Goal: Information Seeking & Learning: Find specific fact

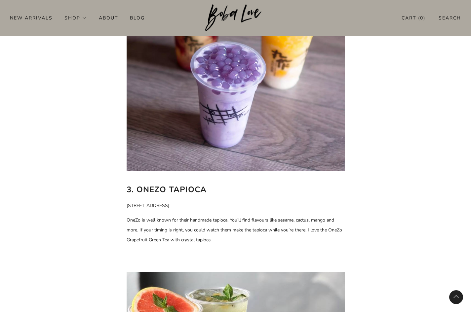
scroll to position [958, 0]
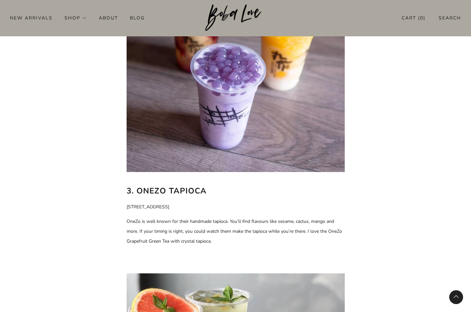
click at [145, 193] on b "3. OneZo Tapioca" at bounding box center [167, 191] width 80 height 11
click at [145, 192] on b "3. OneZo Tapioca" at bounding box center [167, 191] width 80 height 11
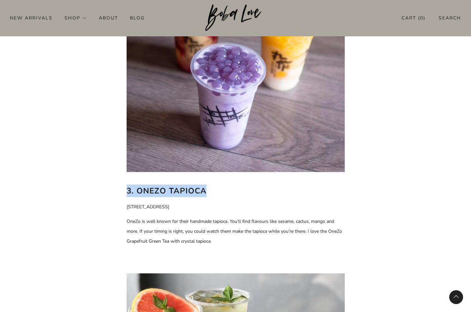
click at [142, 191] on b "3. OneZo Tapioca" at bounding box center [167, 191] width 80 height 11
drag, startPoint x: 137, startPoint y: 191, endPoint x: 205, endPoint y: 194, distance: 67.1
click at [205, 194] on b "3. OneZo Tapioca" at bounding box center [167, 191] width 80 height 11
copy b "OneZo Tapioca"
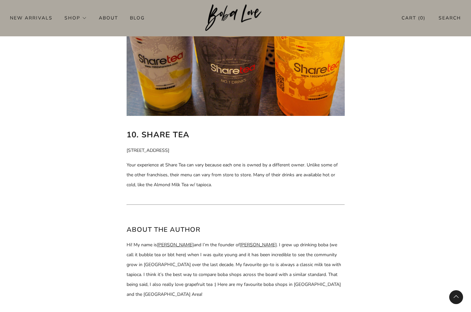
scroll to position [2945, 0]
